Goal: Check status: Check status

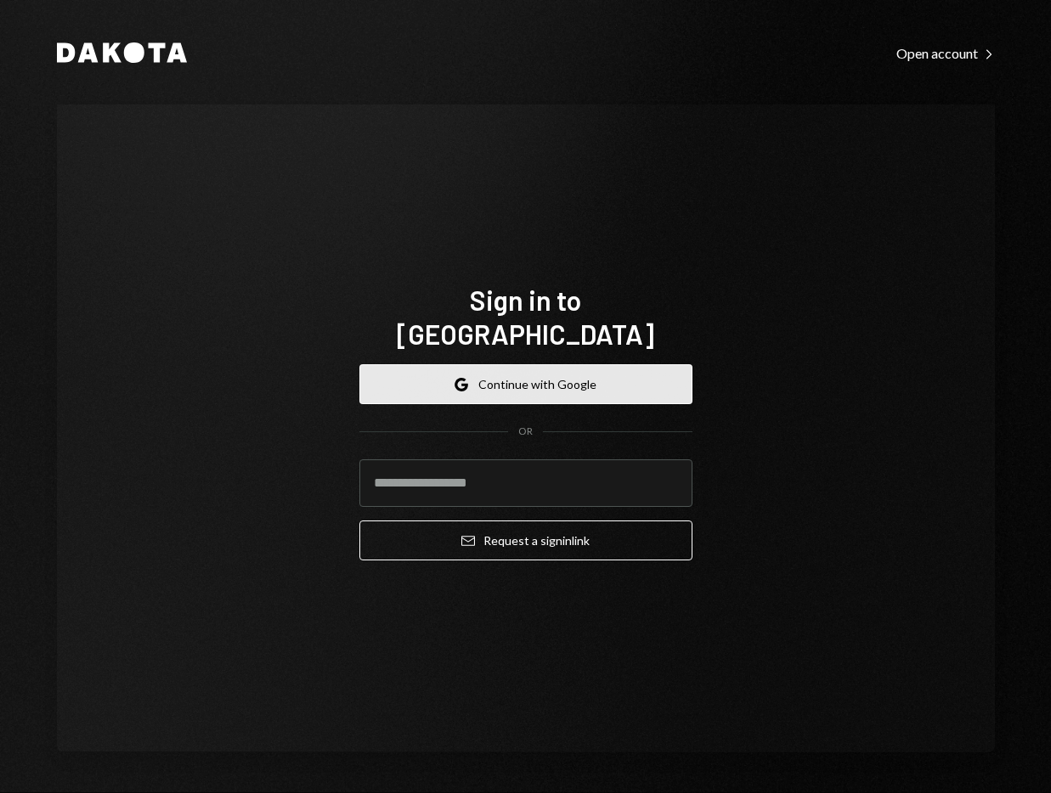
click at [609, 364] on button "Google Continue with Google" at bounding box center [525, 384] width 333 height 40
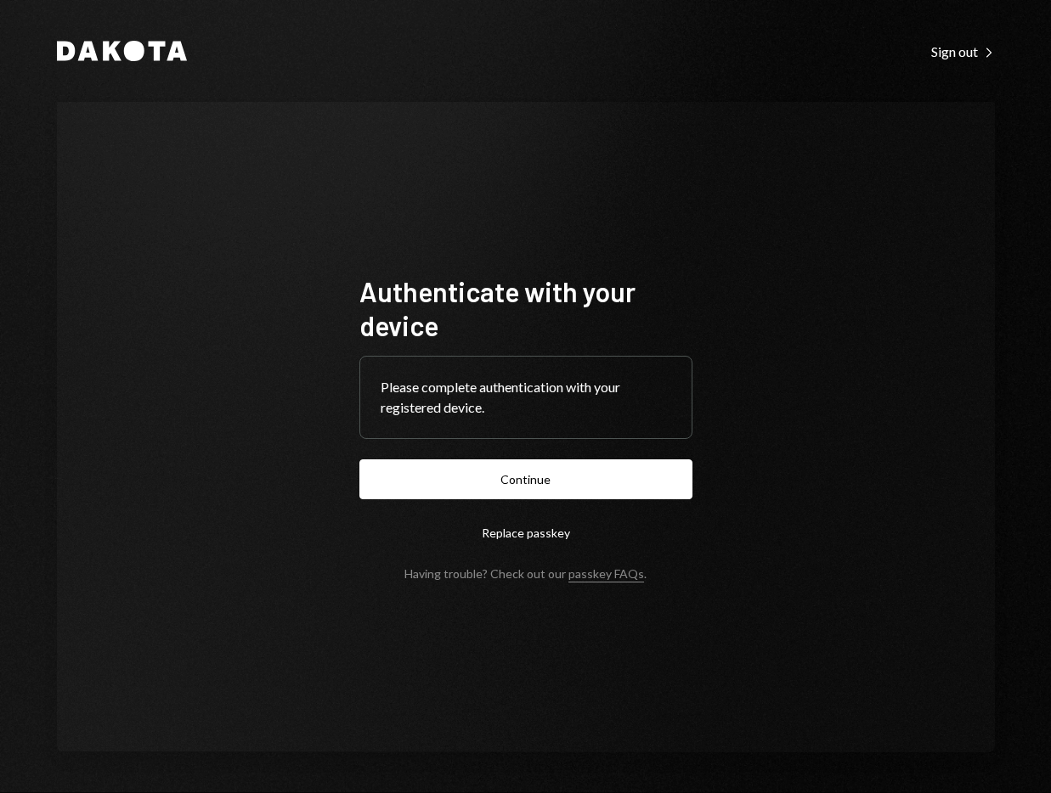
click at [658, 455] on form "Authenticate with your device Please complete authentication with your register…" at bounding box center [525, 427] width 333 height 307
click at [648, 487] on button "Continue" at bounding box center [525, 479] width 333 height 40
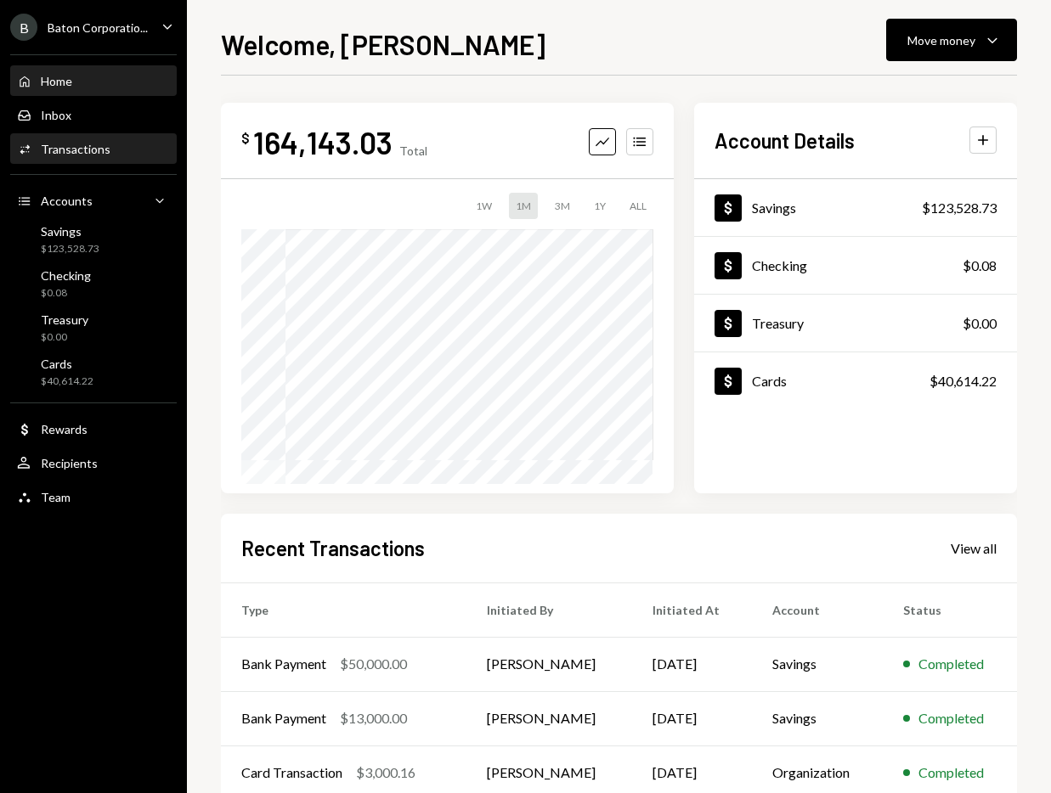
click at [127, 139] on div "Activities Transactions" at bounding box center [93, 149] width 153 height 29
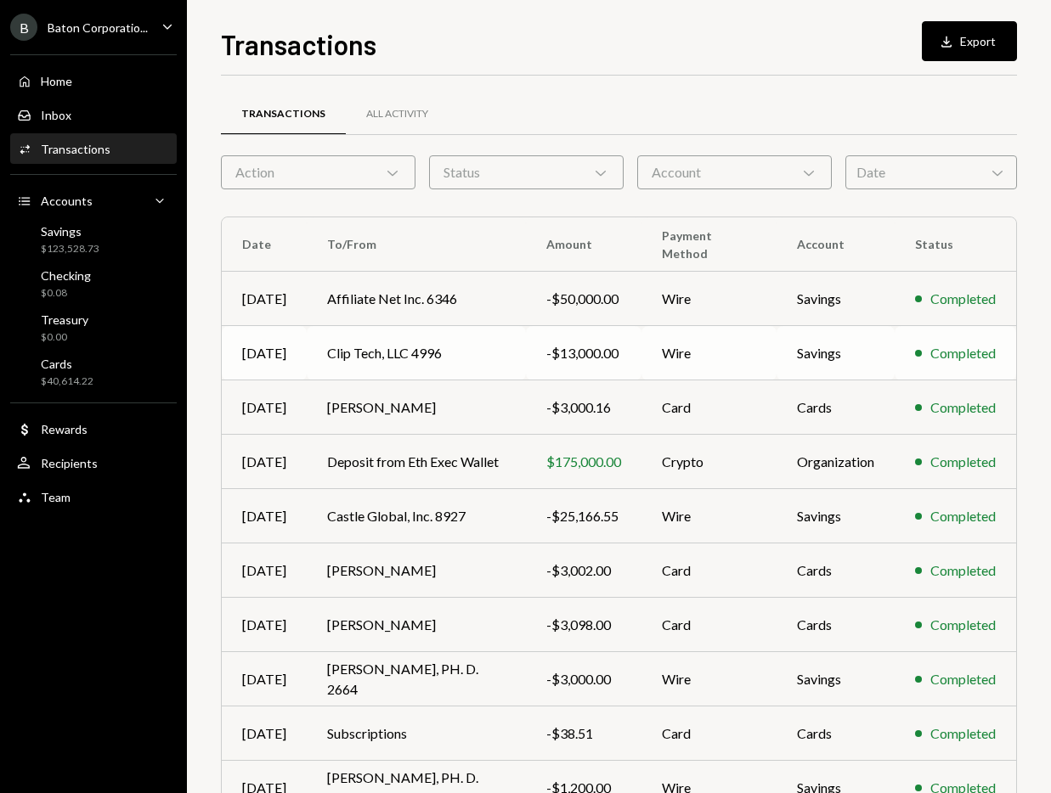
click at [573, 363] on div "-$13,000.00" at bounding box center [583, 353] width 75 height 20
